Goal: Communication & Community: Participate in discussion

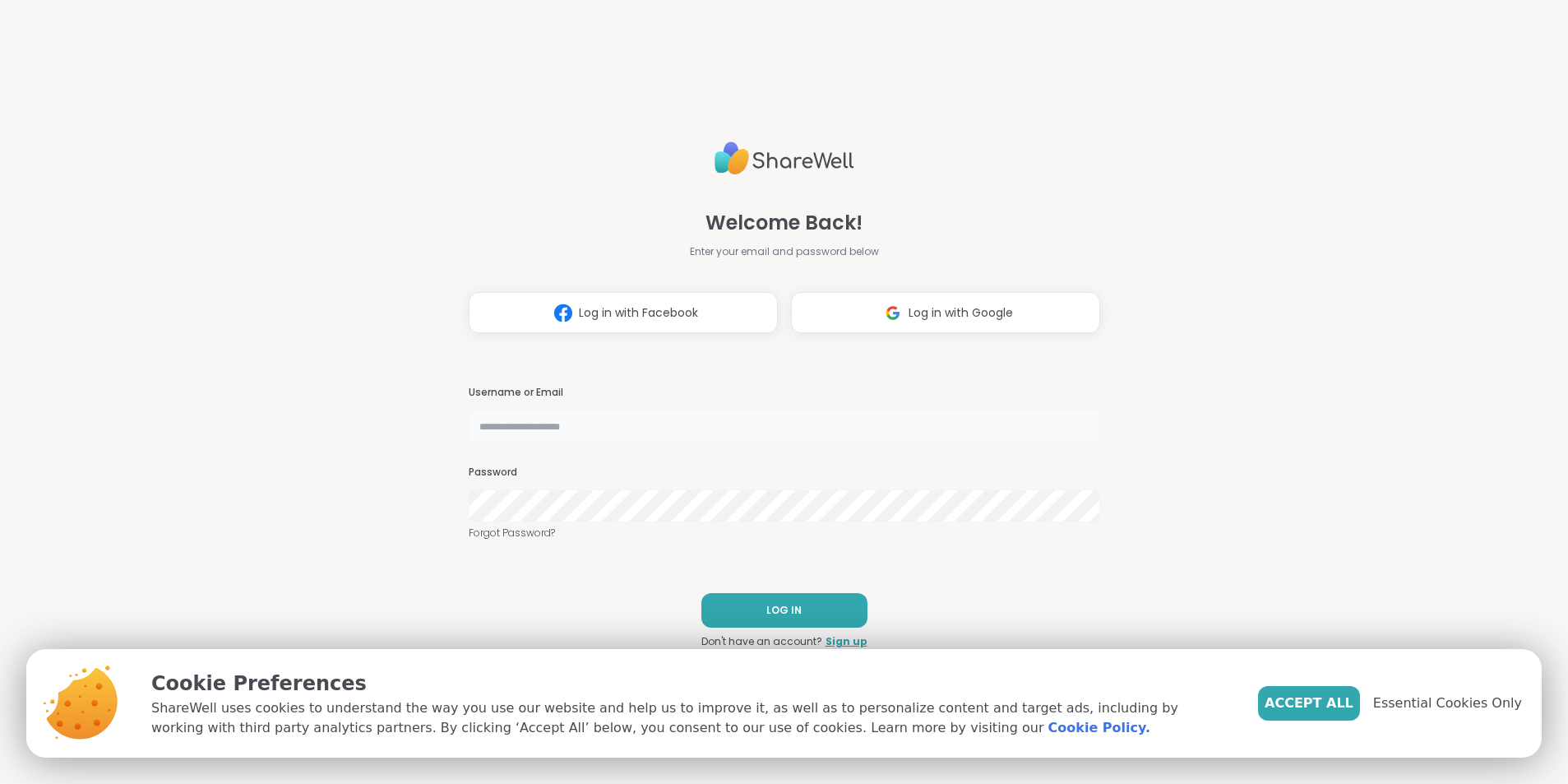
click at [598, 423] on input "text" at bounding box center [784, 425] width 631 height 33
type input "**********"
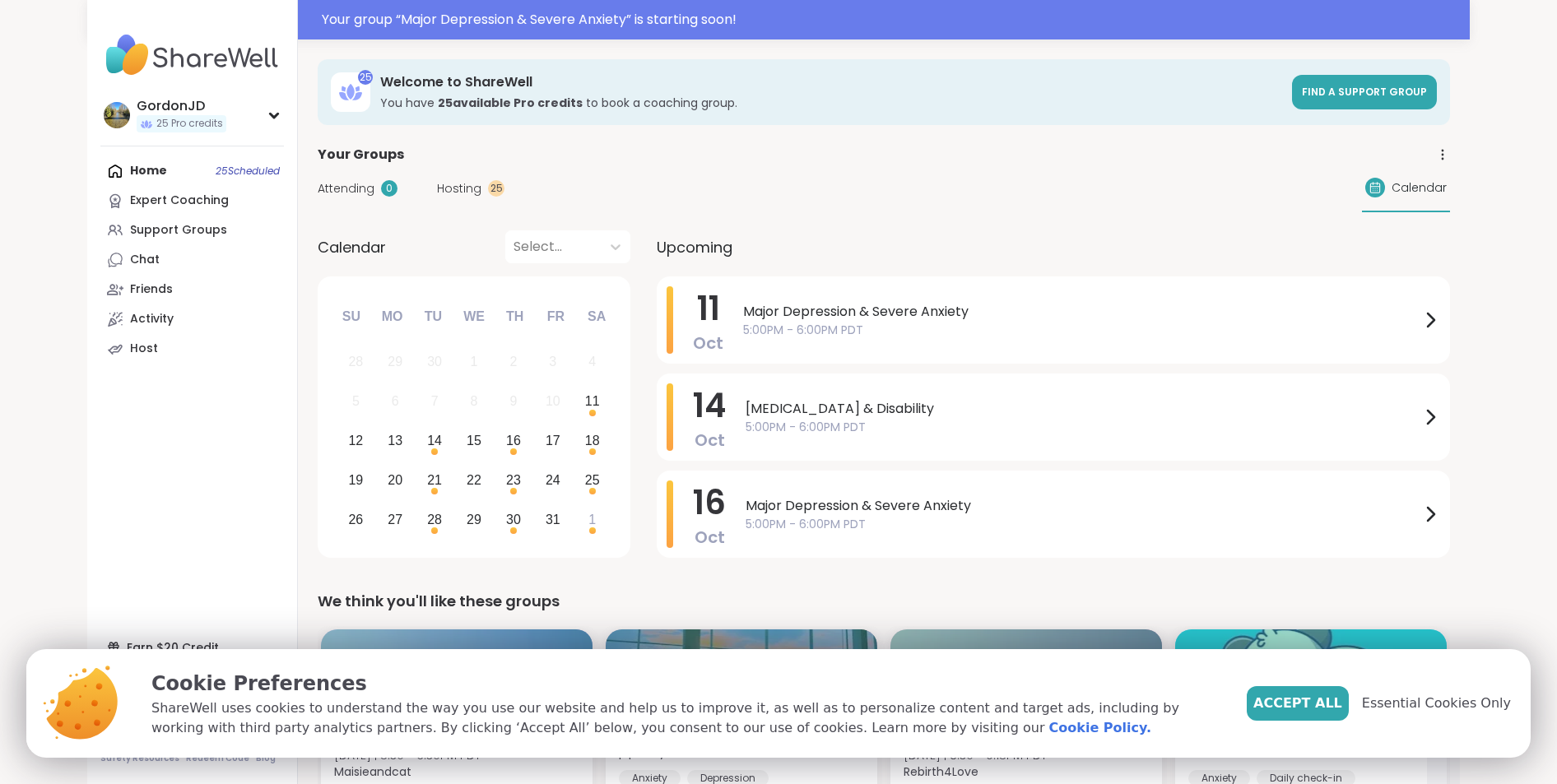
click at [449, 181] on span "Hosting" at bounding box center [459, 188] width 45 height 17
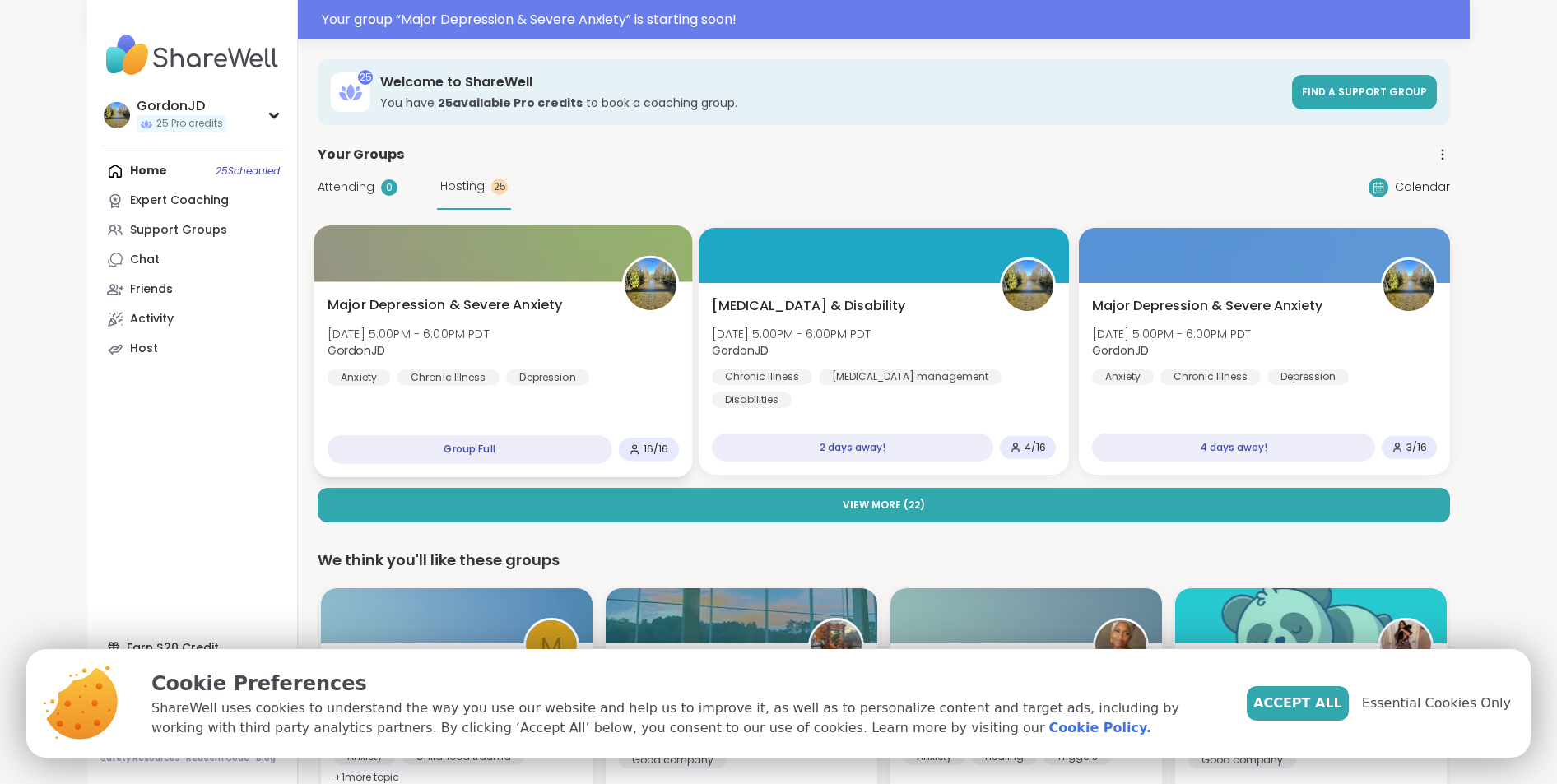
click at [502, 318] on div "Major [MEDICAL_DATA] & Severe Anxiety [DATE] 5:00PM - 6:00PM PDT GordonJD Anxie…" at bounding box center [503, 340] width 352 height 91
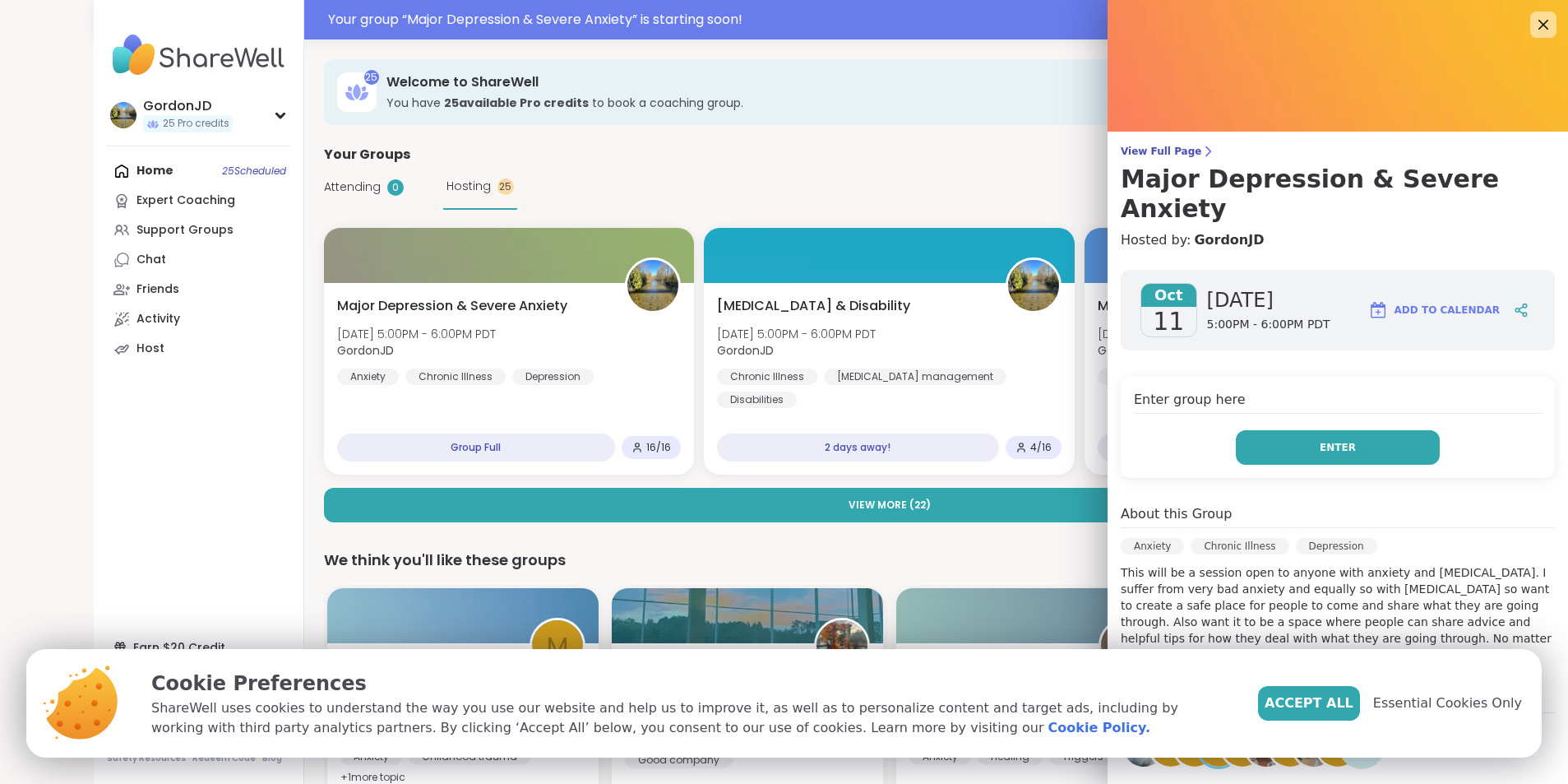
click at [1332, 440] on span "Enter" at bounding box center [1337, 447] width 36 height 15
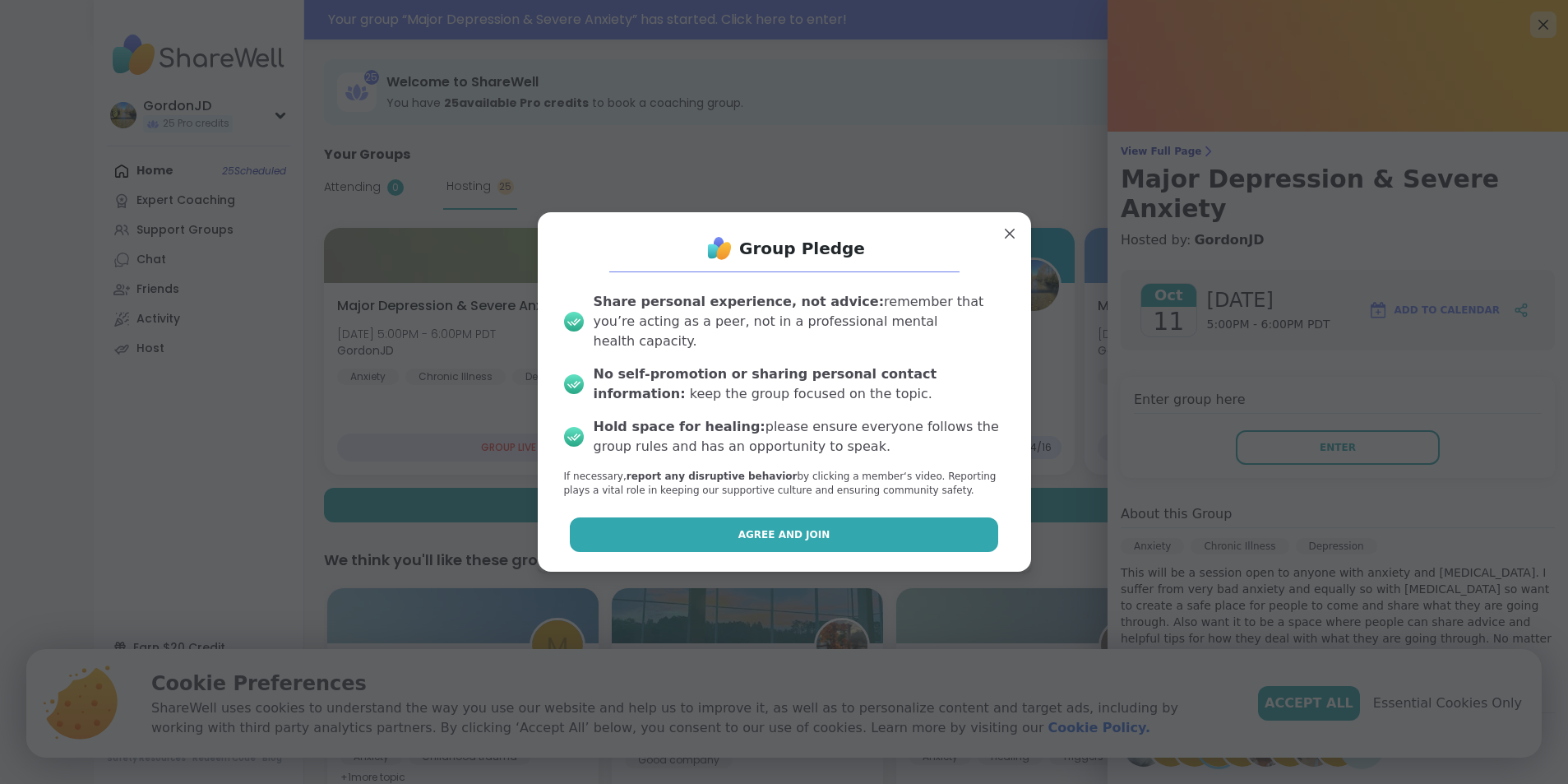
click at [832, 517] on button "Agree and Join" at bounding box center [784, 534] width 428 height 35
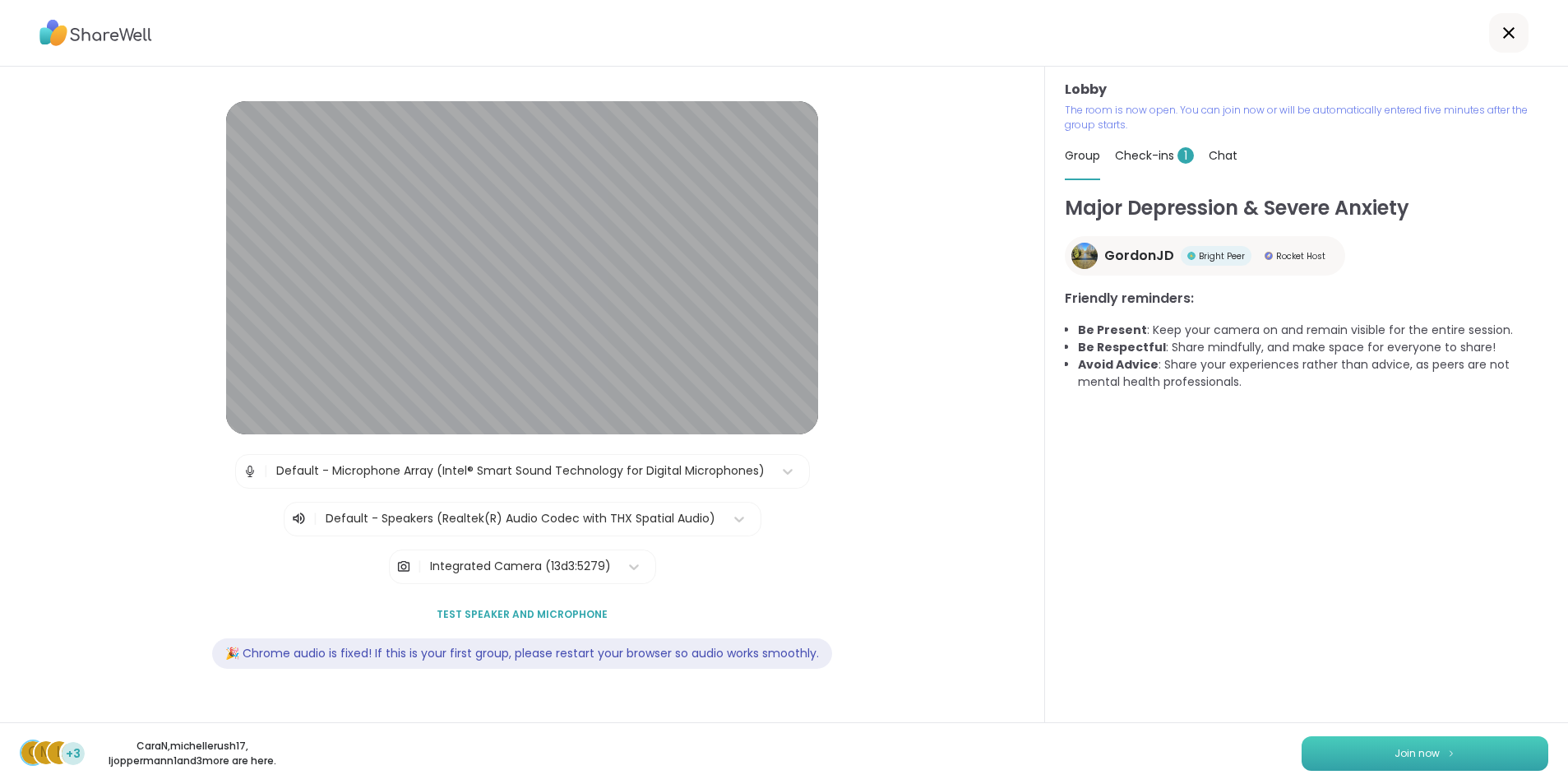
click at [1337, 750] on button "Join now" at bounding box center [1425, 753] width 247 height 35
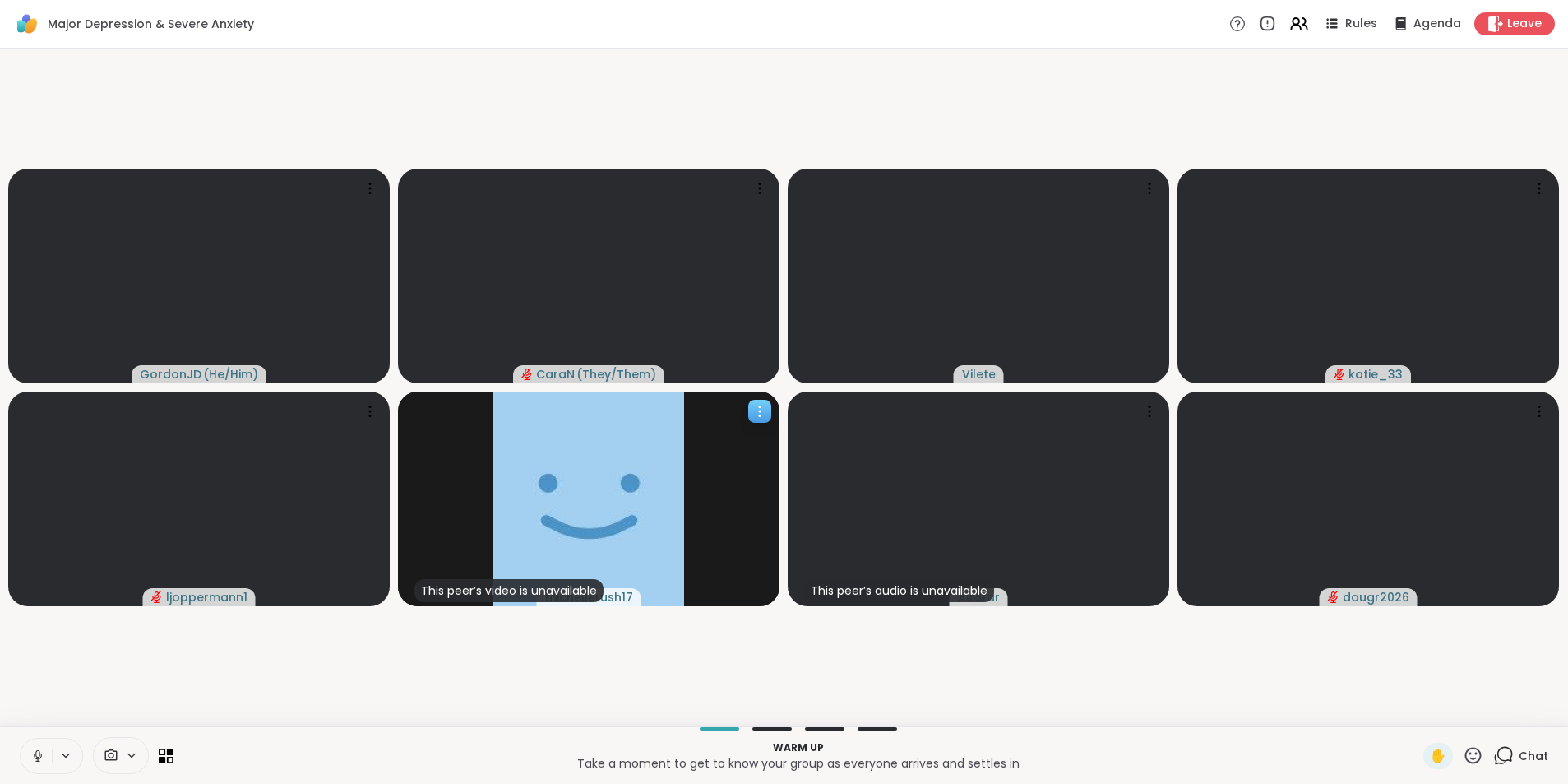
click at [727, 534] on div "This peer’s video is unavailable michellerush17" at bounding box center [588, 498] width 381 height 214
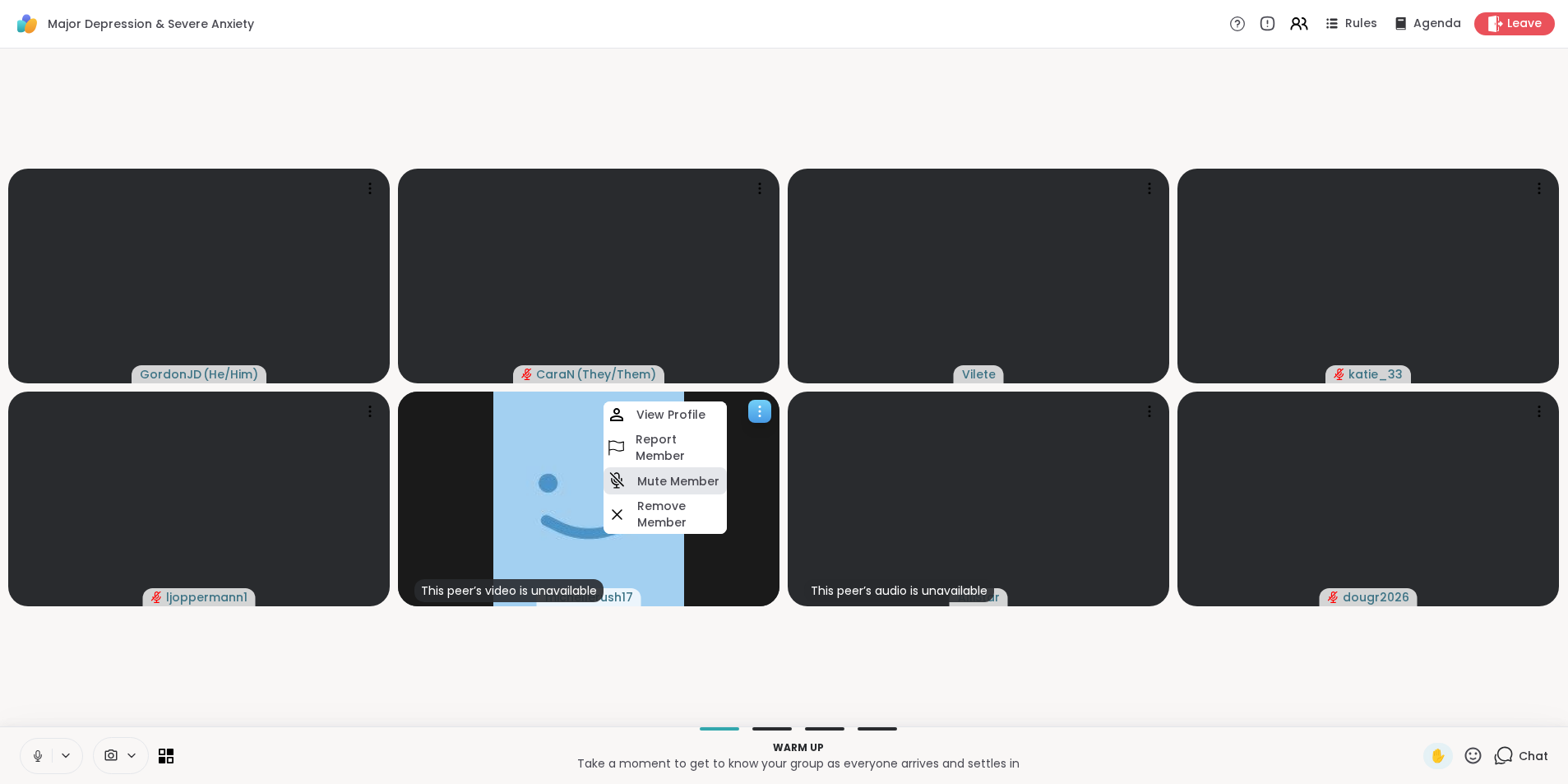
click at [706, 477] on h4 "Mute Member" at bounding box center [678, 481] width 83 height 17
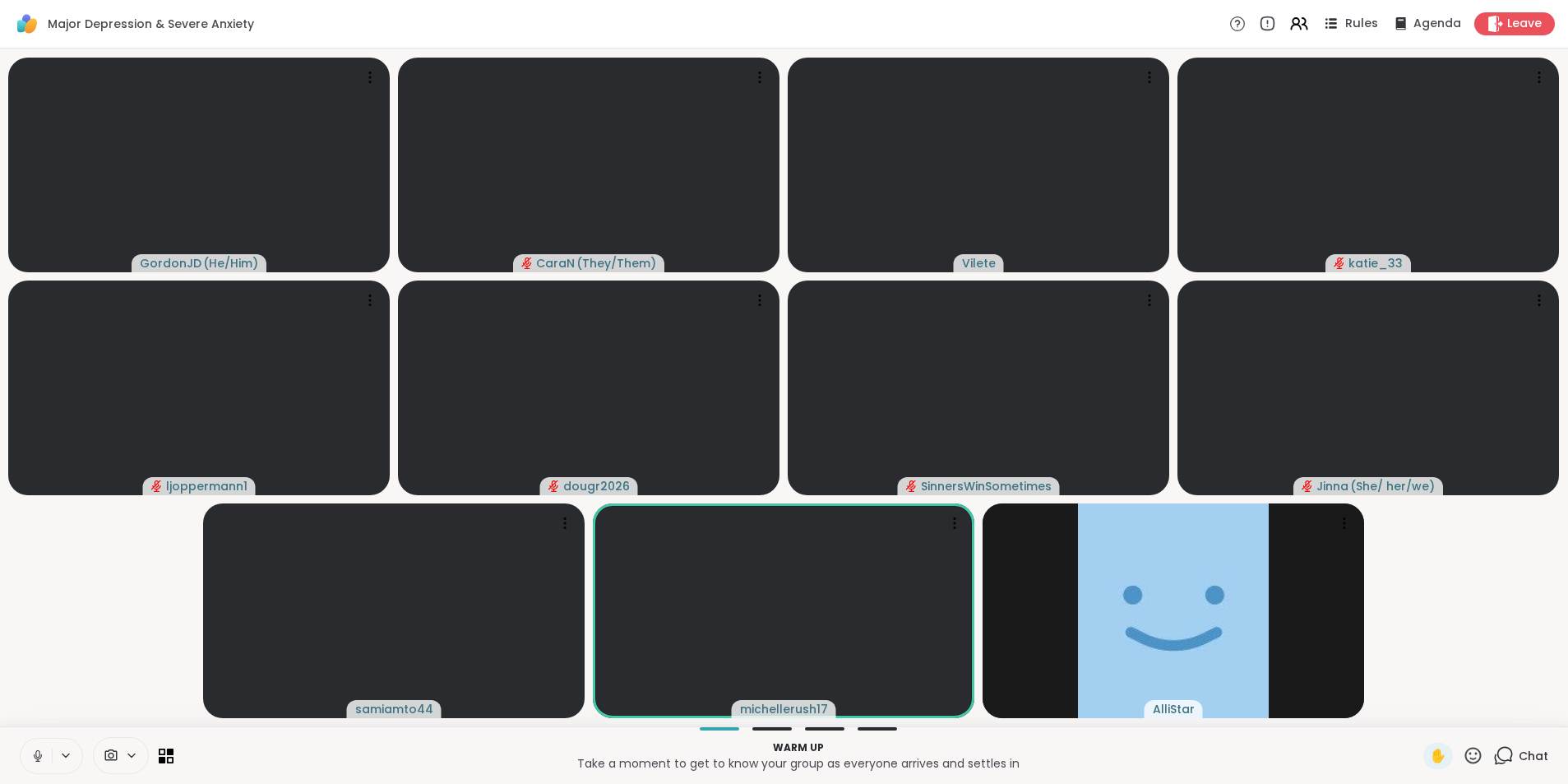
click at [1345, 17] on span "Rules" at bounding box center [1362, 24] width 34 height 17
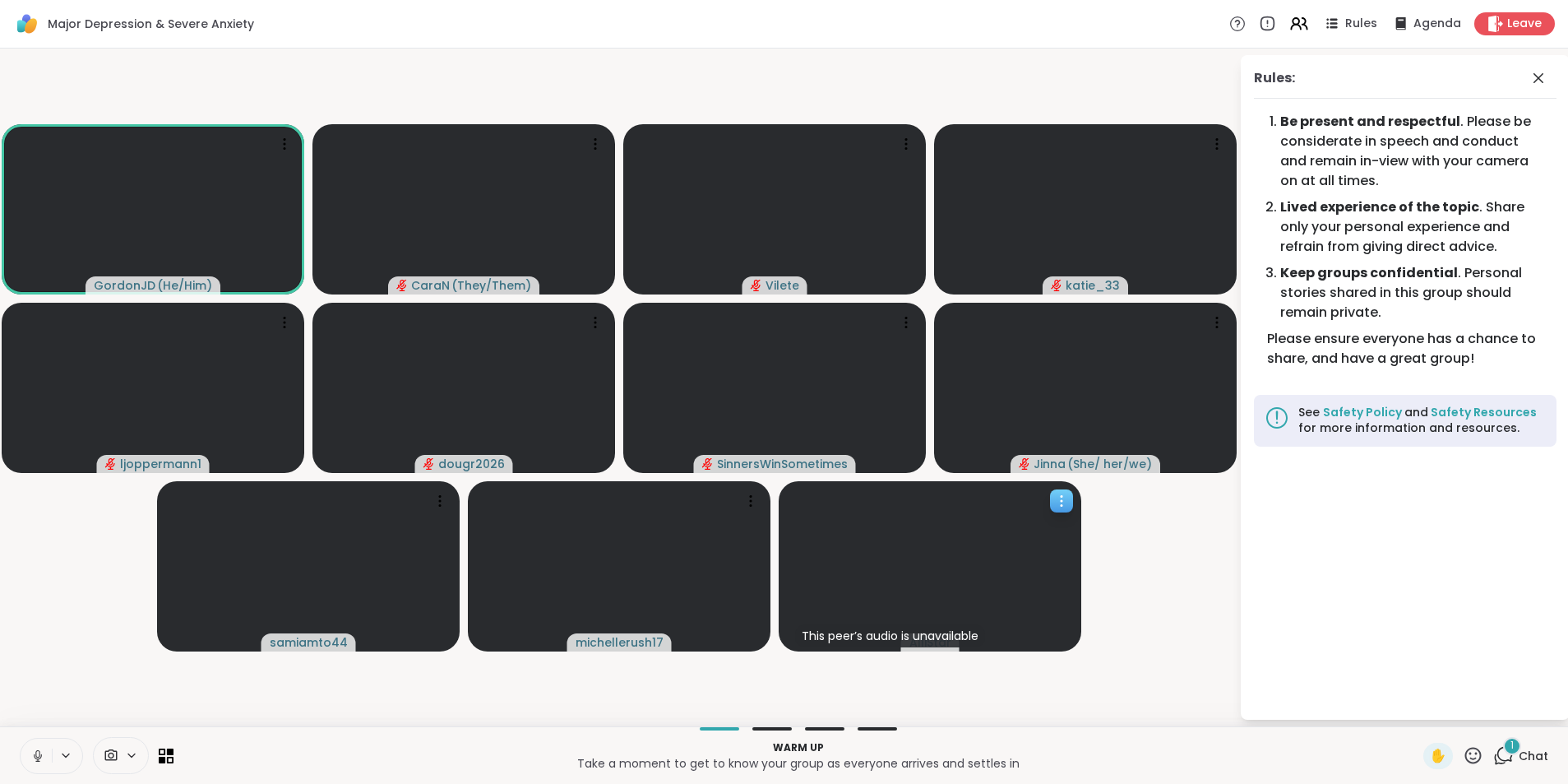
click at [1041, 607] on video at bounding box center [930, 566] width 303 height 170
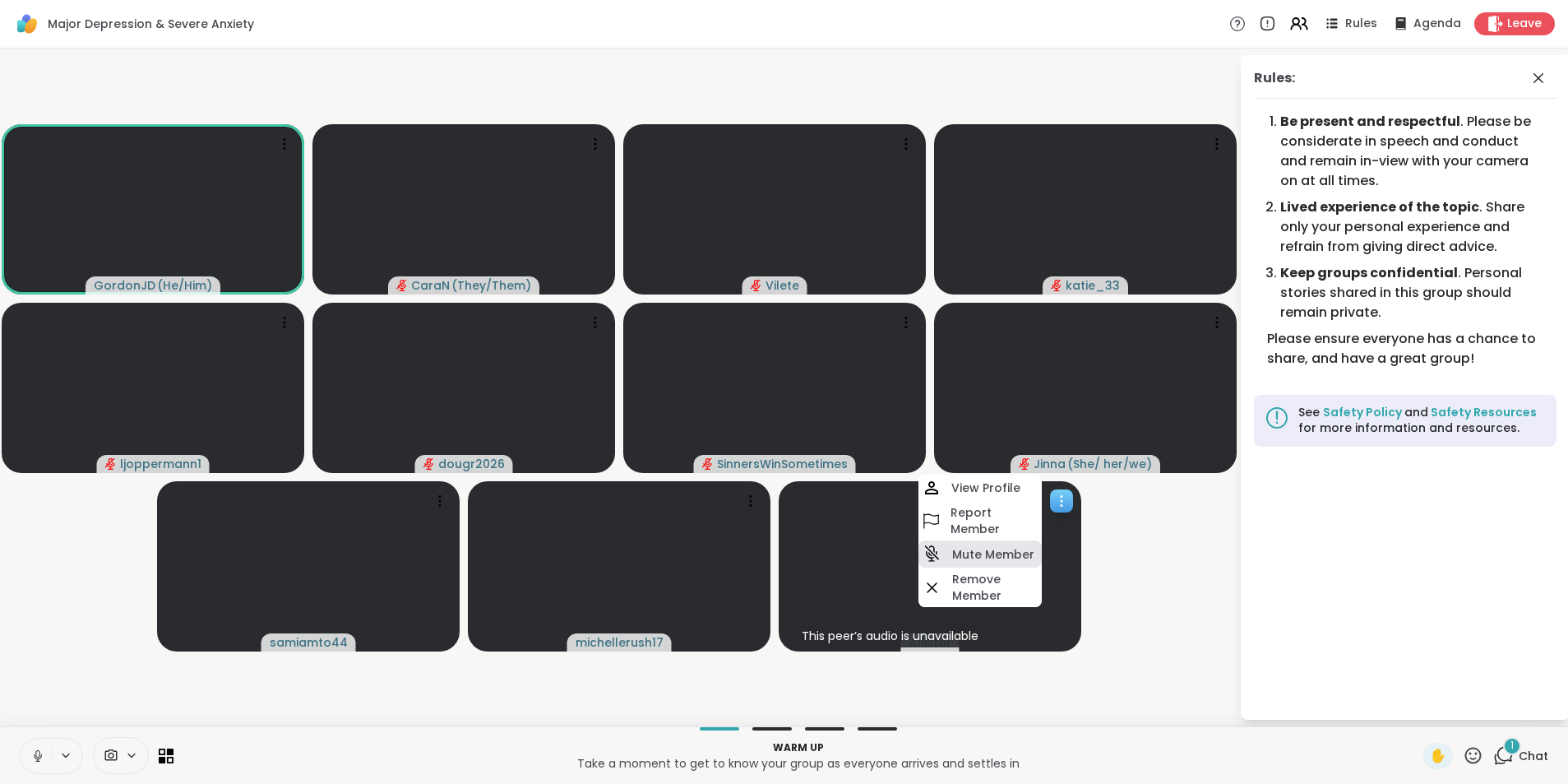
click at [989, 554] on h4 "Mute Member" at bounding box center [993, 554] width 83 height 17
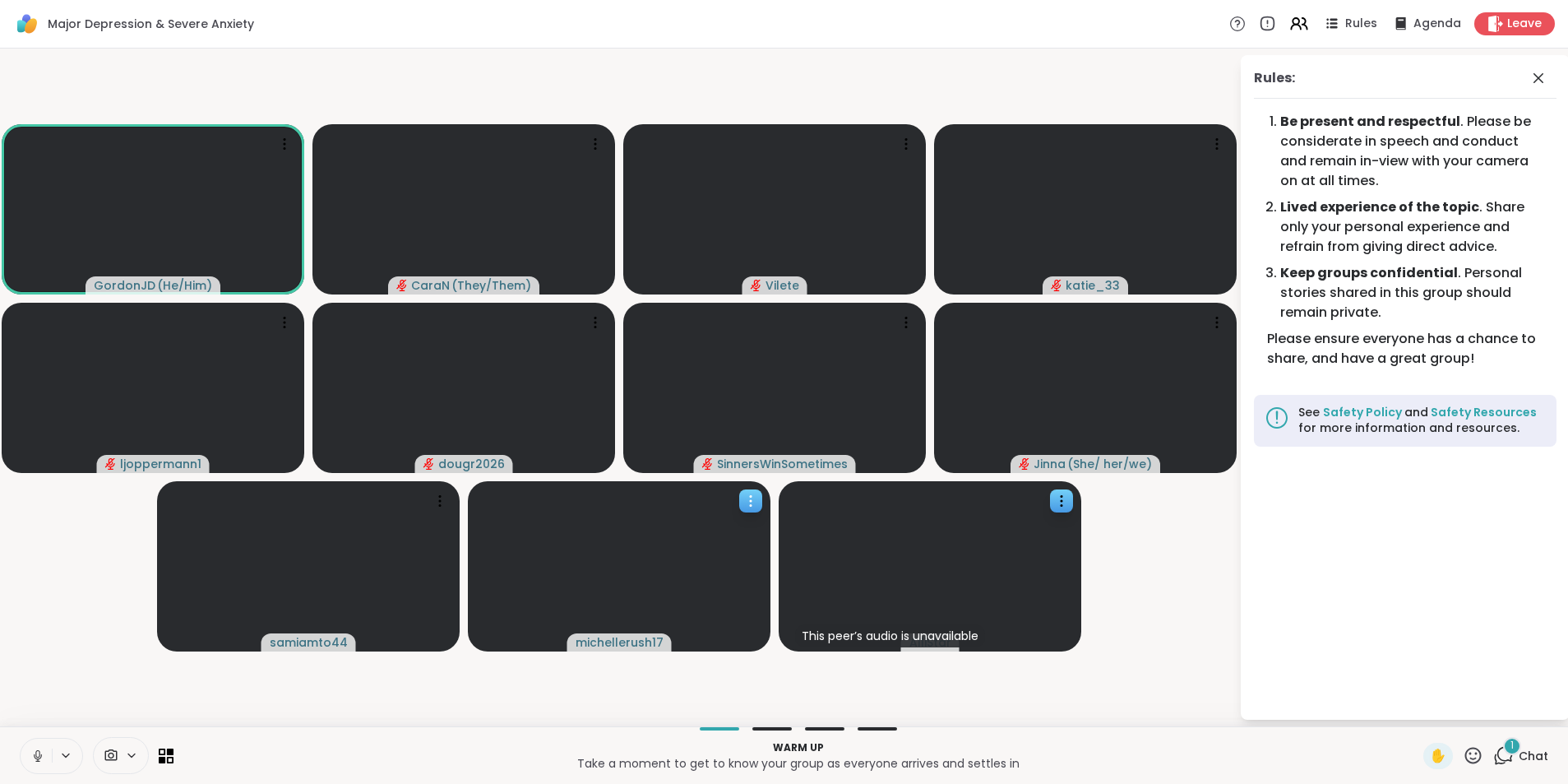
drag, startPoint x: 764, startPoint y: 592, endPoint x: 686, endPoint y: 597, distance: 78.2
click at [686, 597] on video at bounding box center [619, 566] width 303 height 170
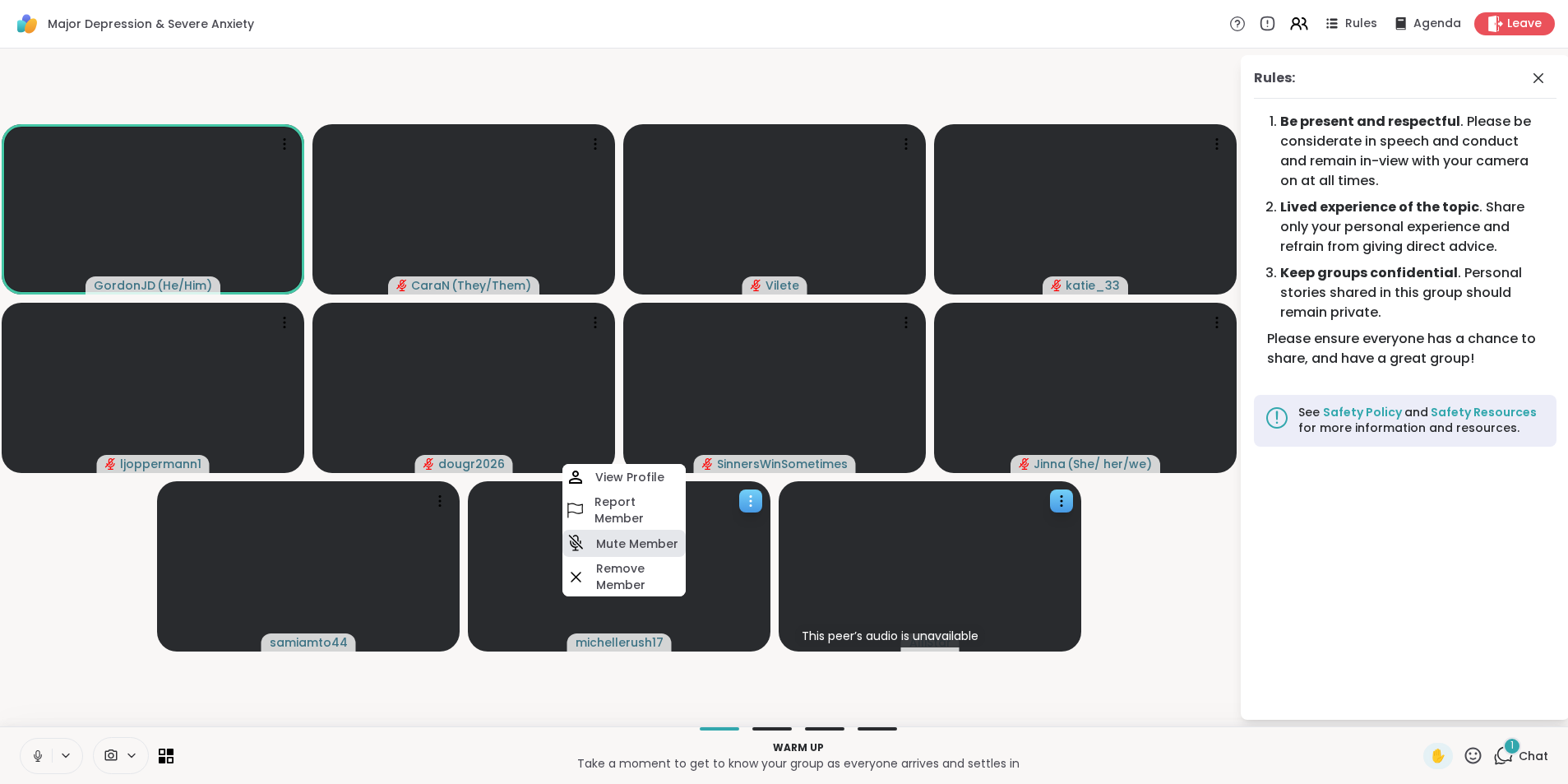
click at [593, 534] on div "Mute Member" at bounding box center [624, 543] width 123 height 27
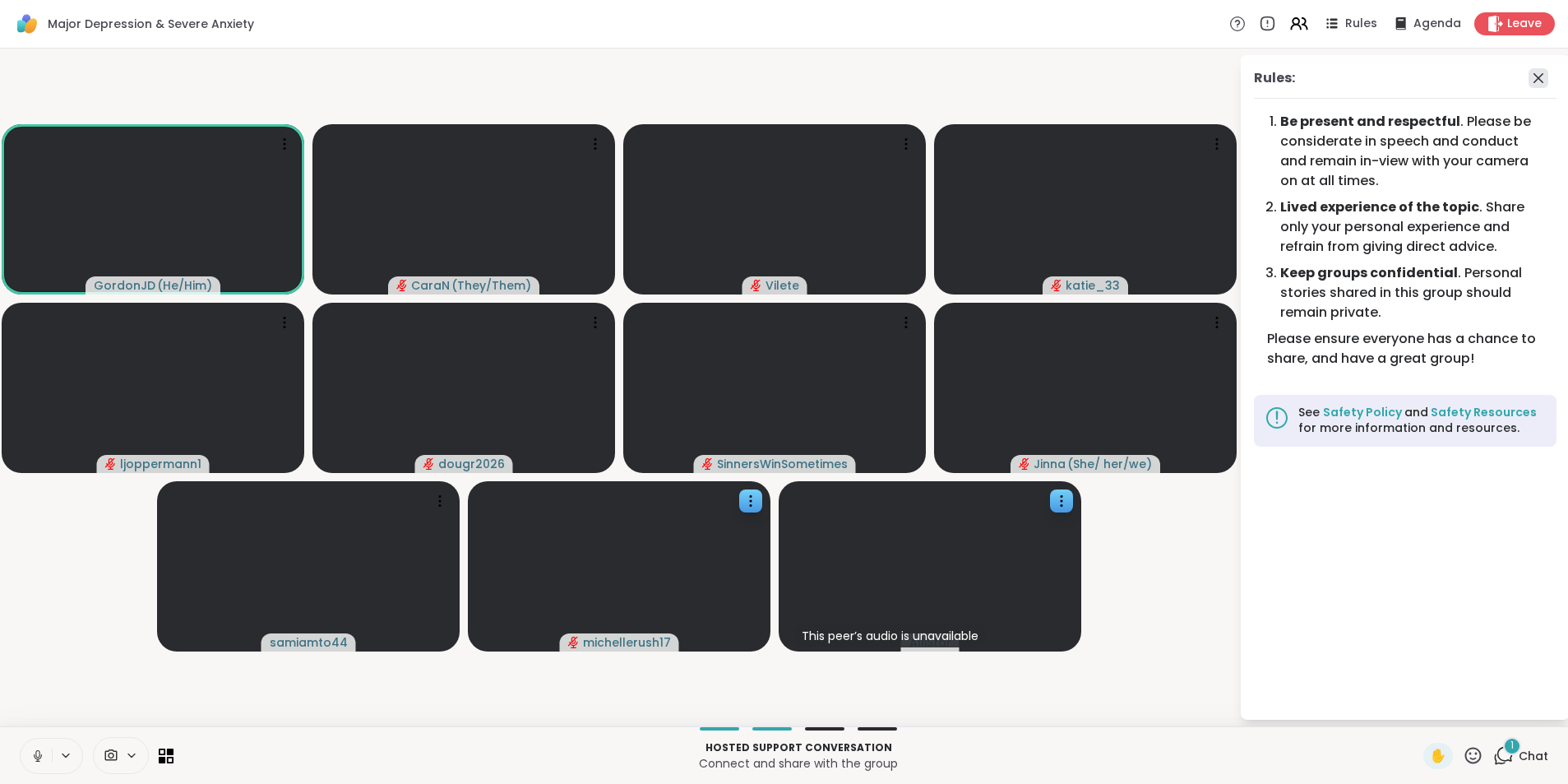
click at [1538, 80] on icon at bounding box center [1538, 79] width 20 height 20
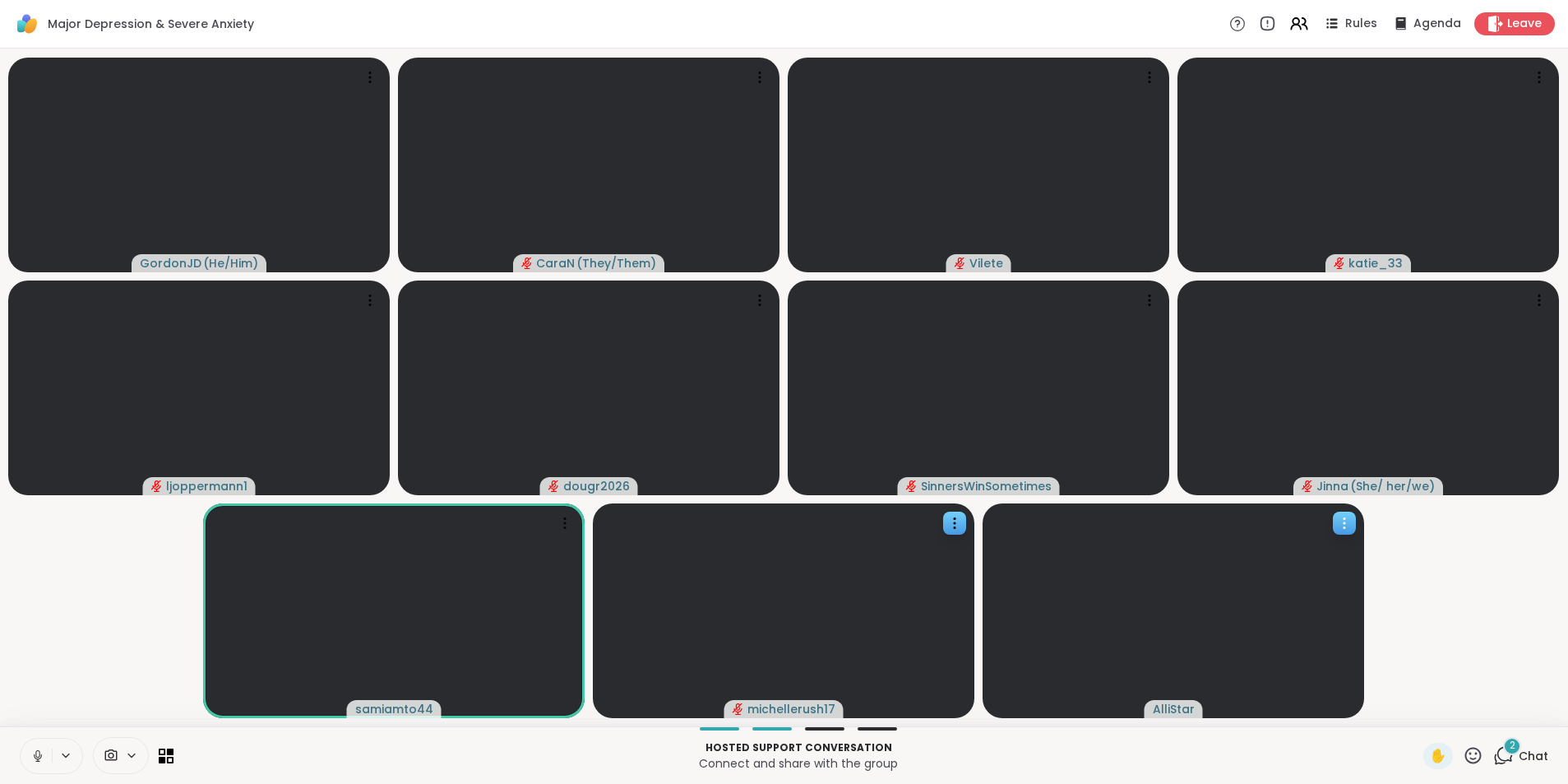
click at [1277, 646] on video at bounding box center [1173, 610] width 381 height 214
click at [1480, 641] on video-player-container "GordonJD ( He/Him ) [PERSON_NAME] ( They/Them ) Vilete katie_33 ljoppermann1 do…" at bounding box center [784, 387] width 1548 height 664
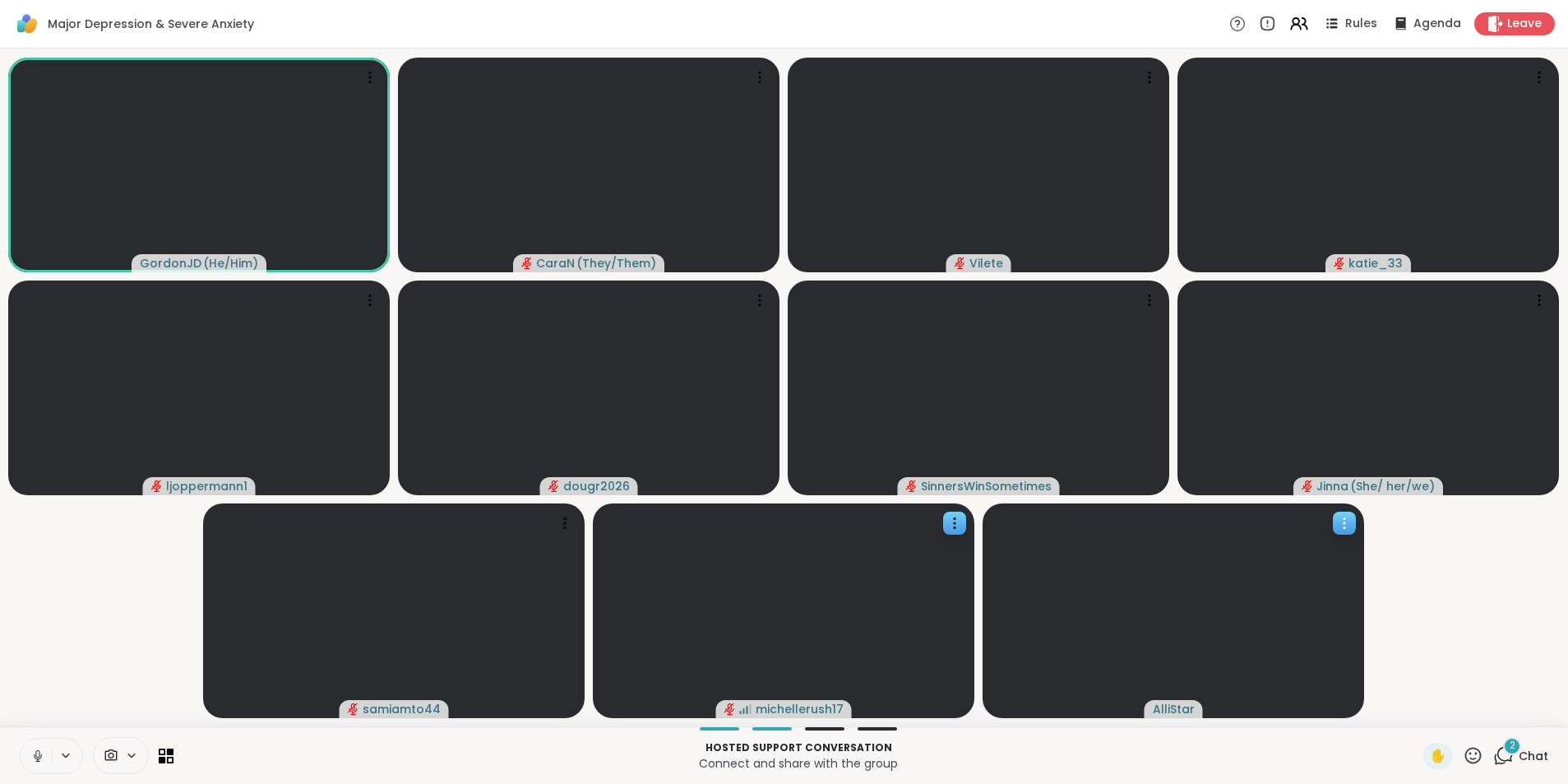
click at [1323, 613] on video at bounding box center [1173, 610] width 381 height 214
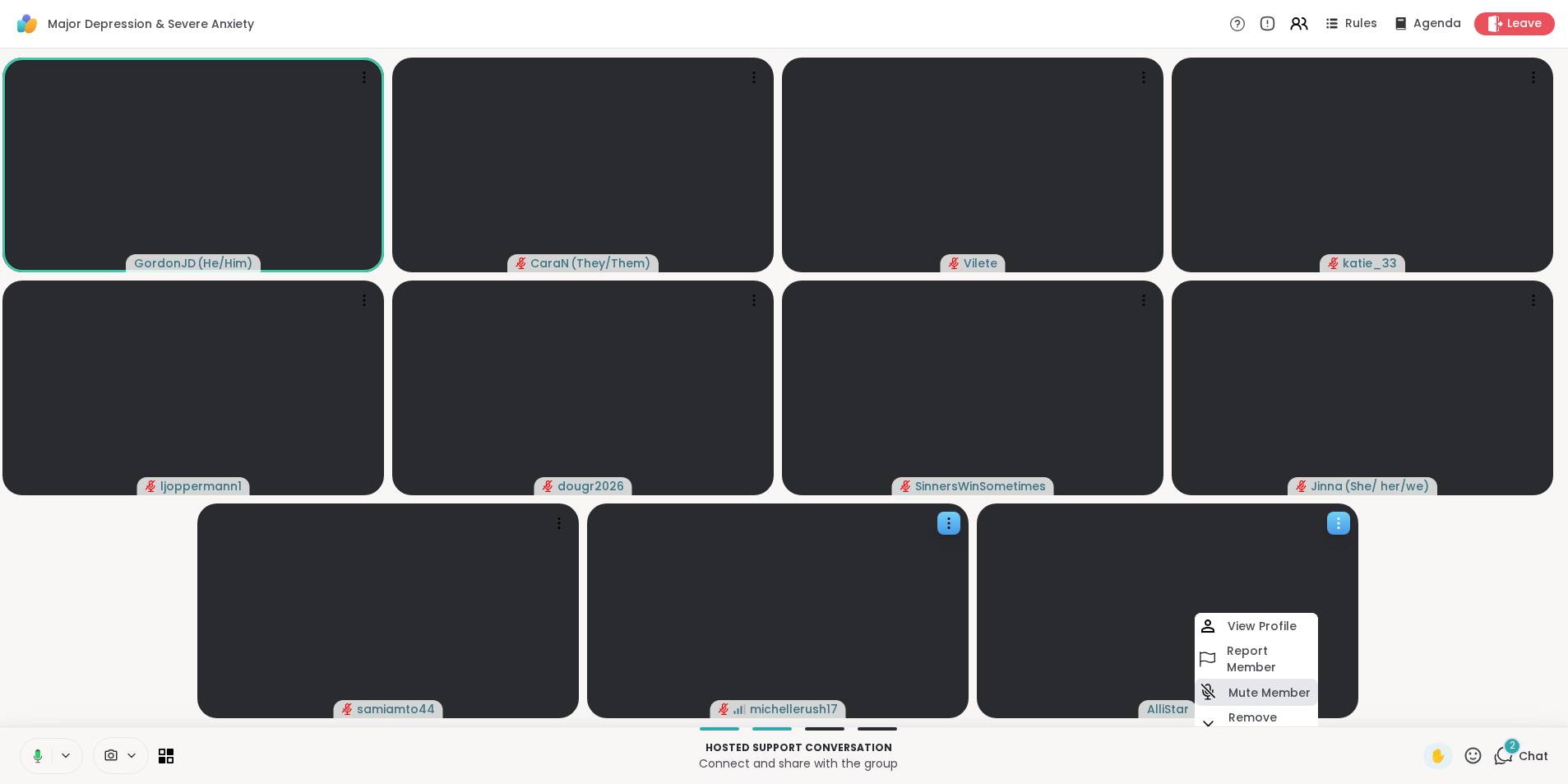
click at [1280, 692] on h4 "Mute Member" at bounding box center [1269, 692] width 83 height 17
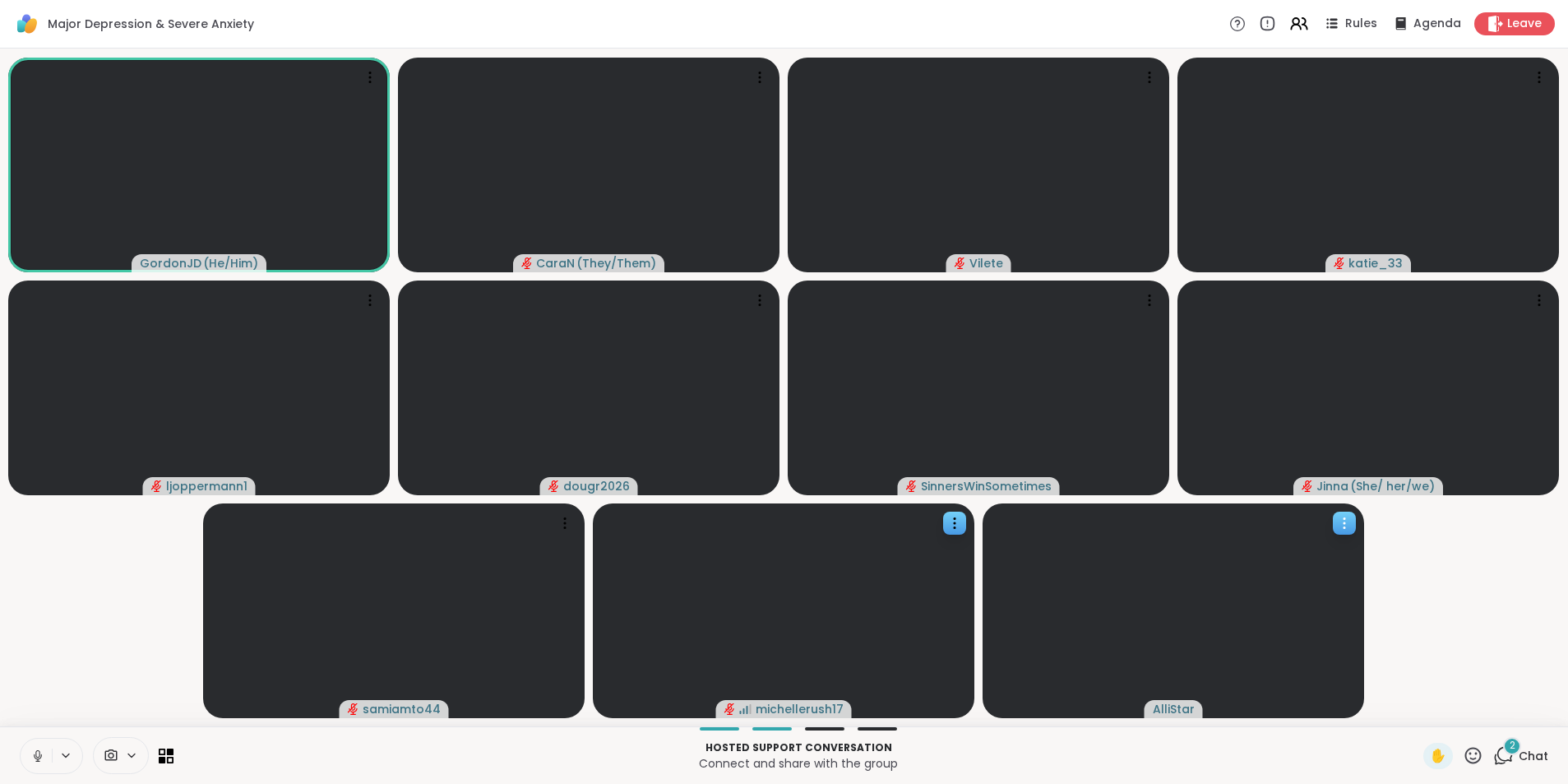
click at [1308, 635] on video at bounding box center [1173, 610] width 381 height 214
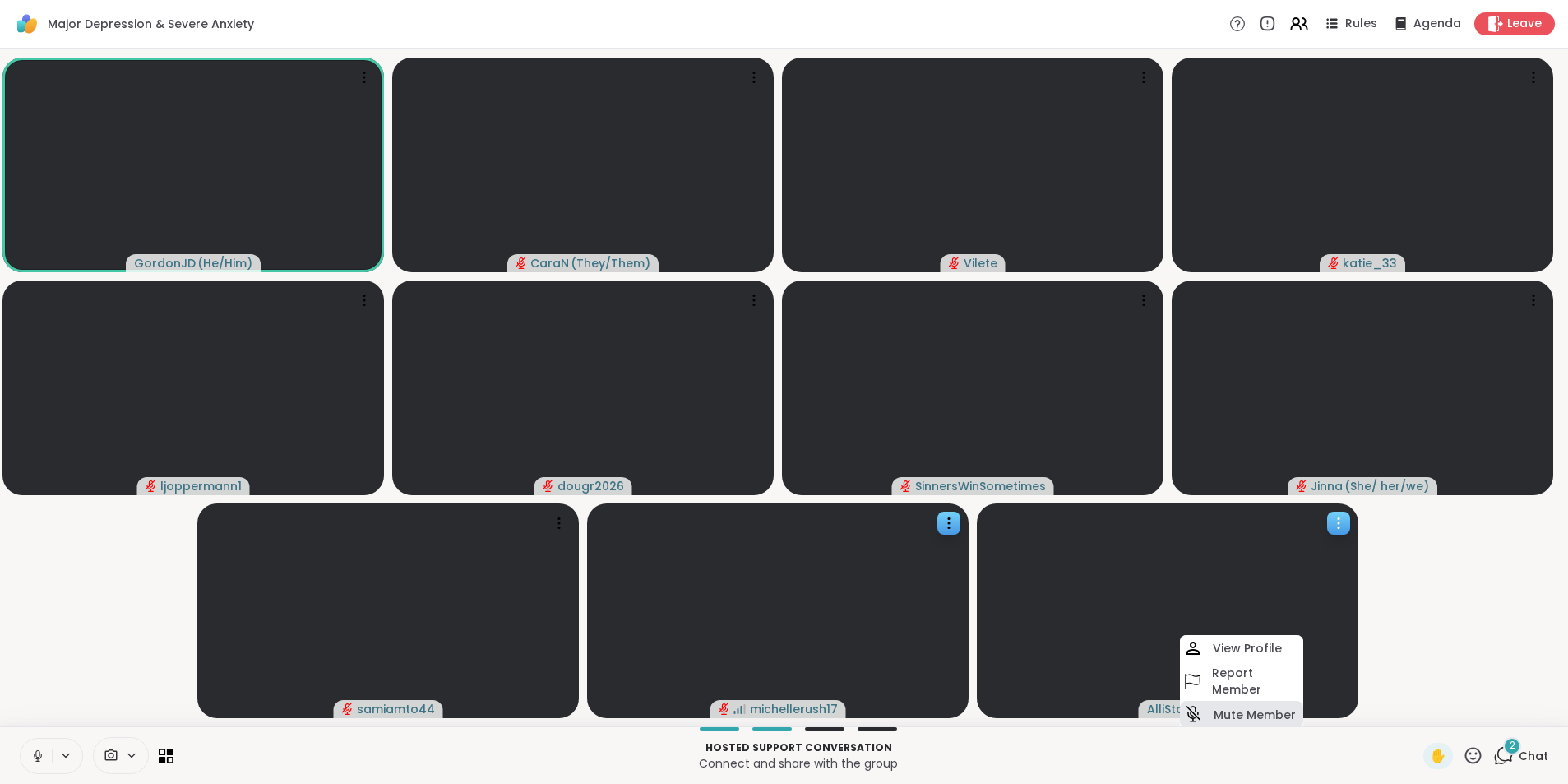
click at [1266, 704] on div "Mute Member" at bounding box center [1241, 713] width 123 height 27
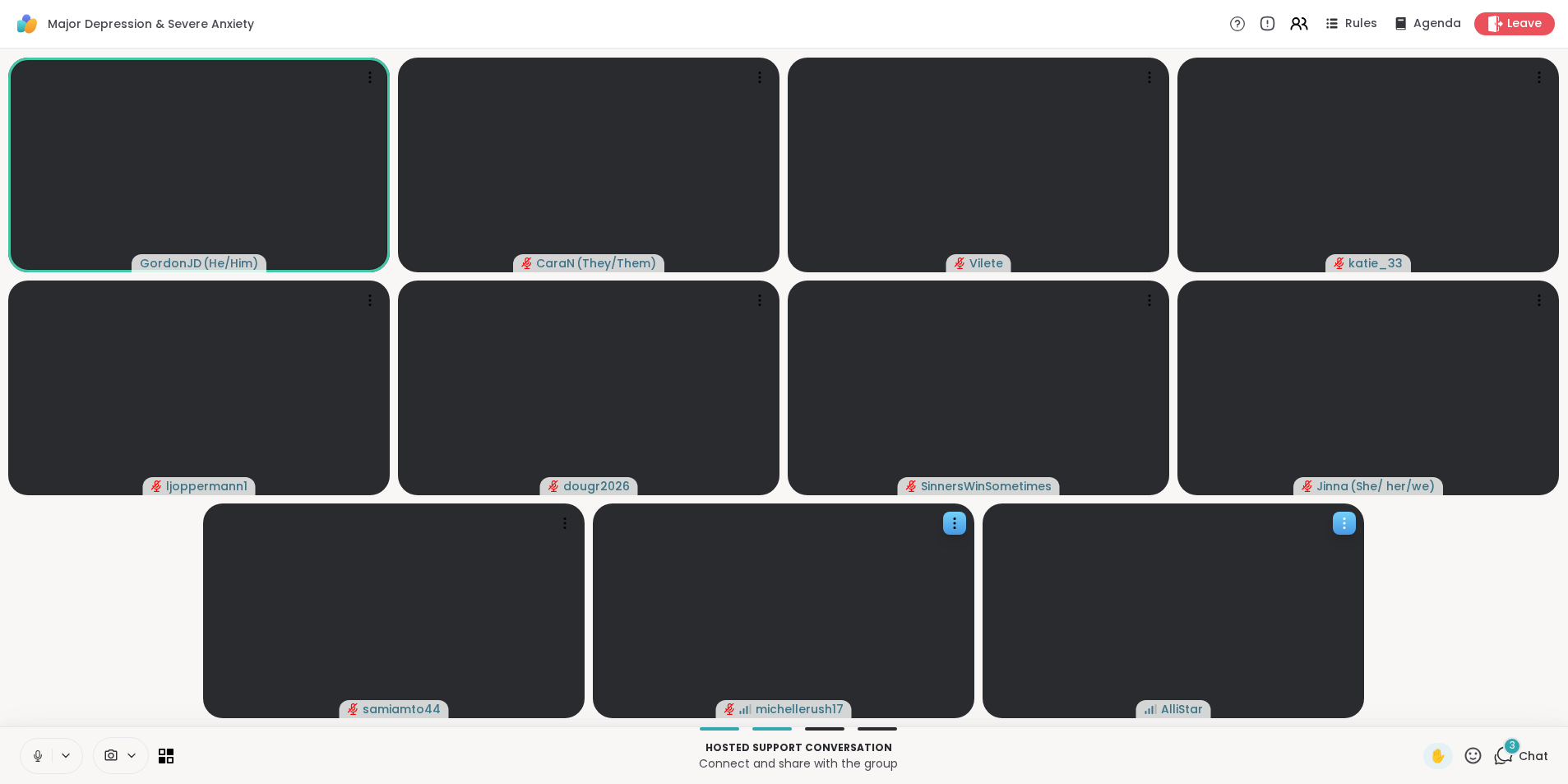
click at [1334, 635] on video at bounding box center [1173, 610] width 381 height 214
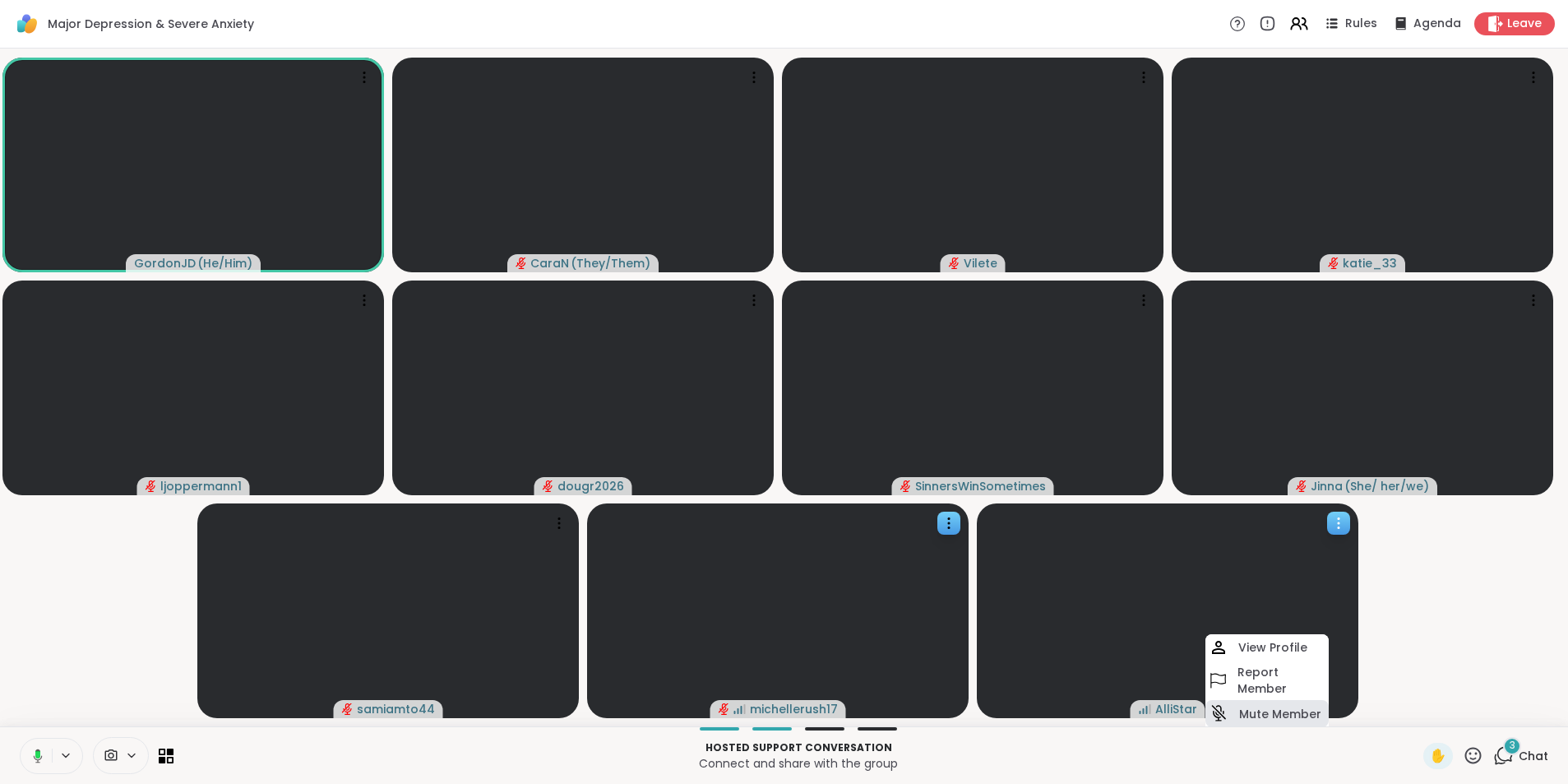
click at [1291, 705] on h4 "Mute Member" at bounding box center [1279, 713] width 83 height 17
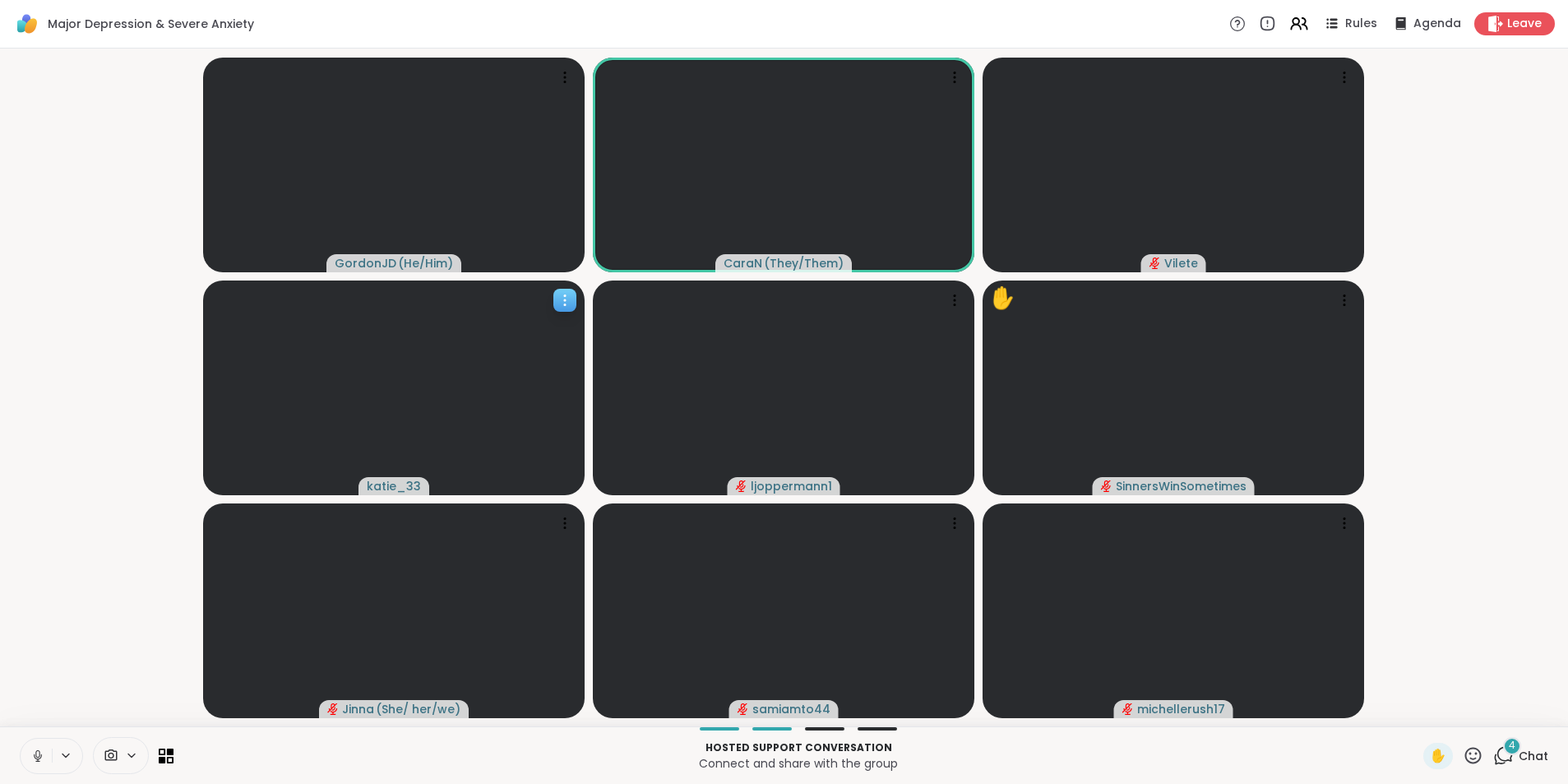
click at [540, 399] on video at bounding box center [393, 388] width 381 height 214
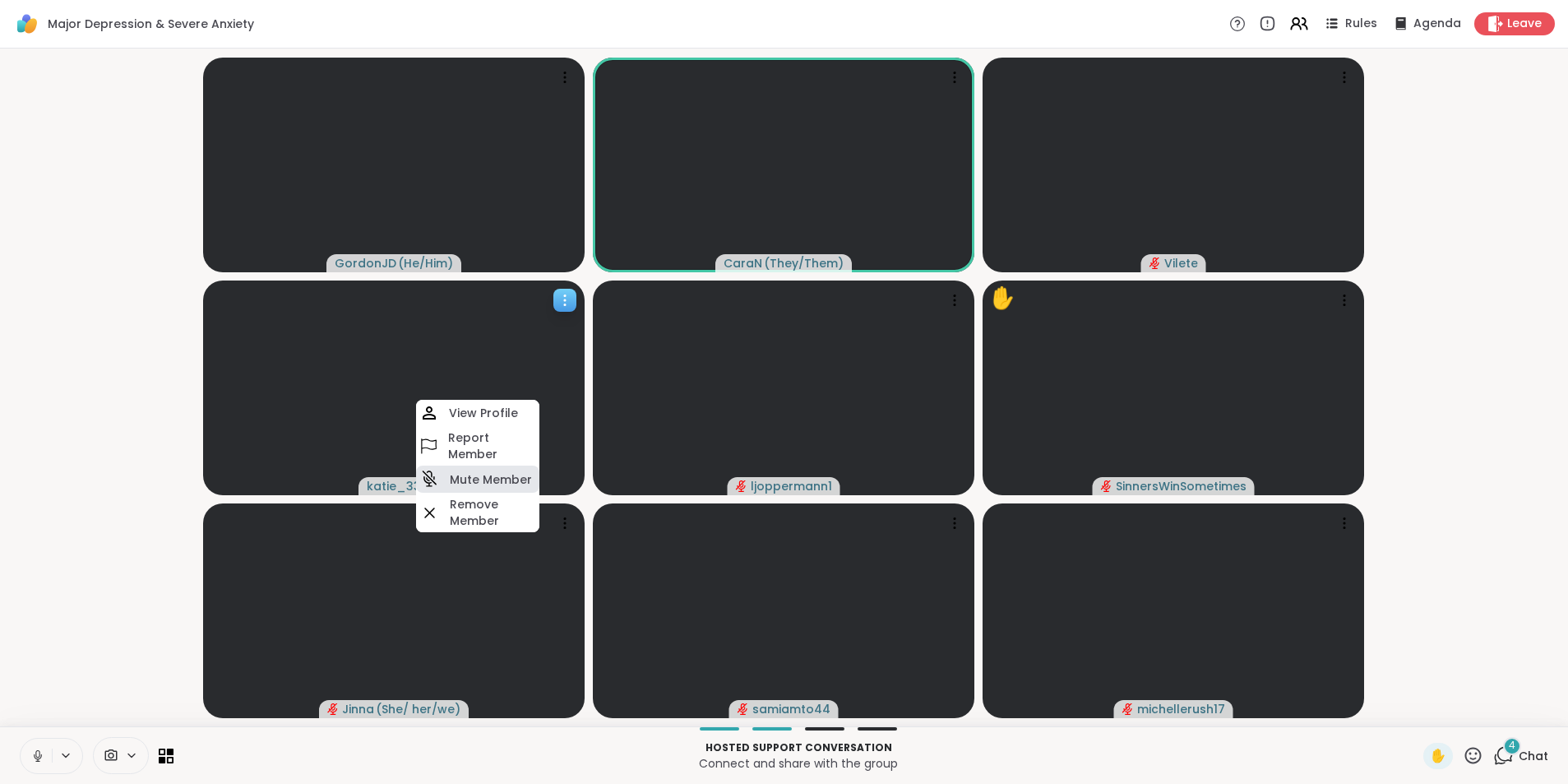
click at [504, 474] on h4 "Mute Member" at bounding box center [491, 479] width 83 height 17
